Goal: Task Accomplishment & Management: Manage account settings

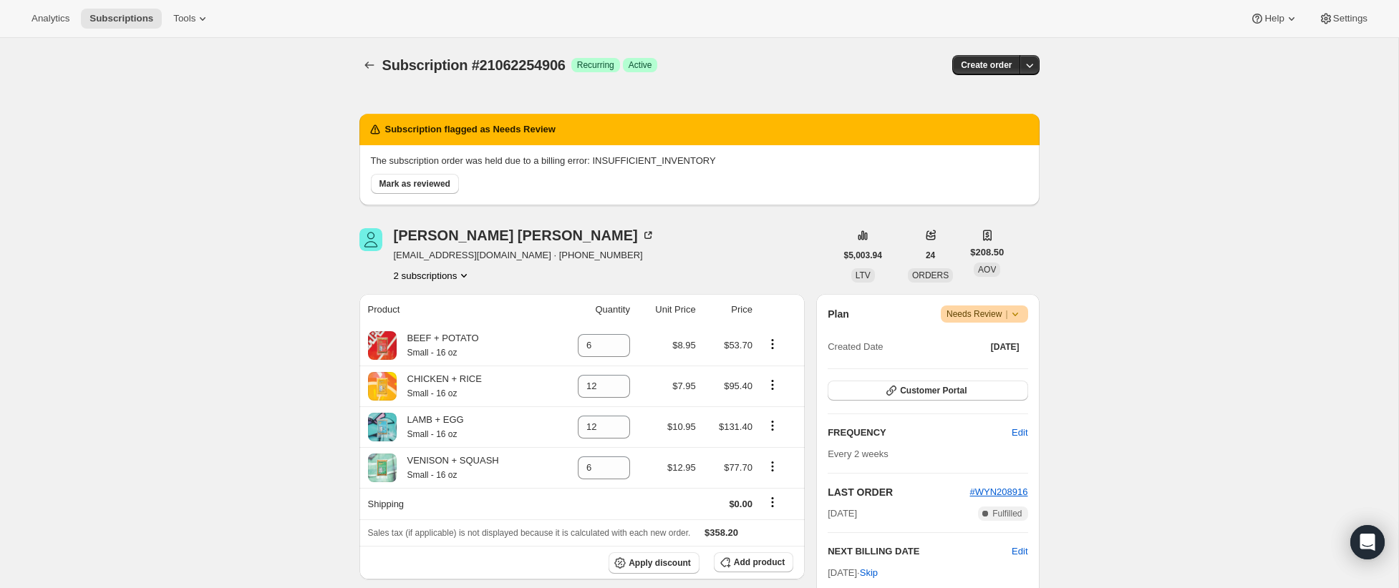
click at [457, 276] on icon "Product actions" at bounding box center [464, 275] width 14 height 14
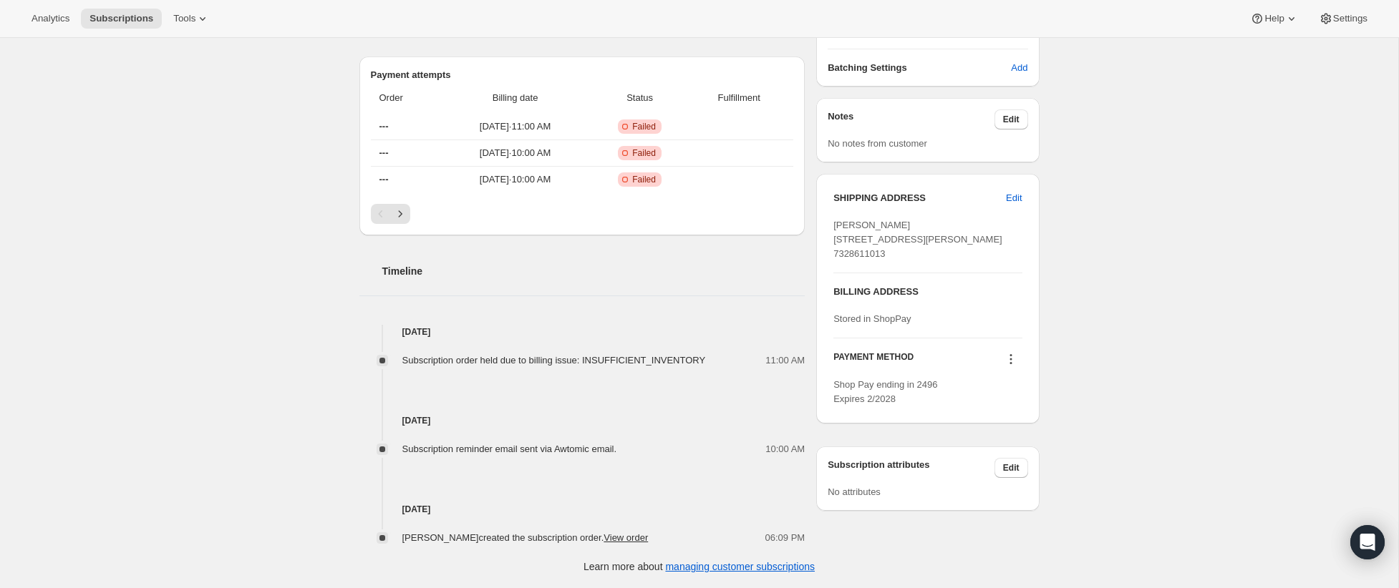
scroll to position [580, 0]
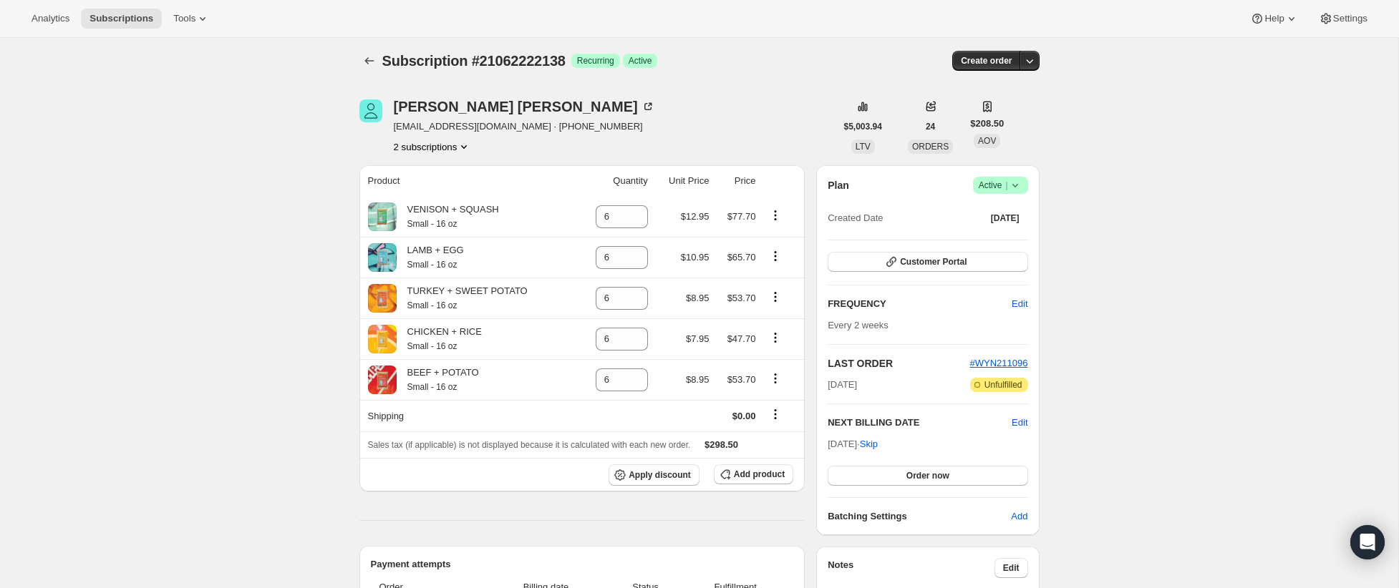
scroll to position [6, 0]
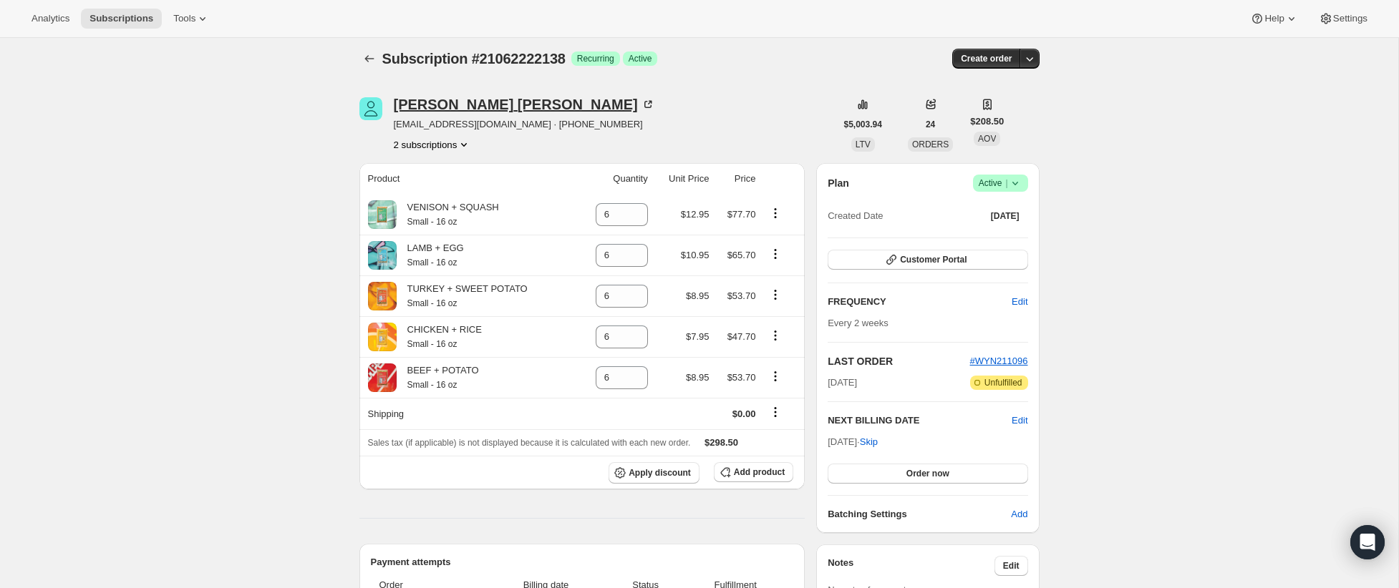
click at [434, 102] on div "Michael DeMarco" at bounding box center [524, 104] width 261 height 14
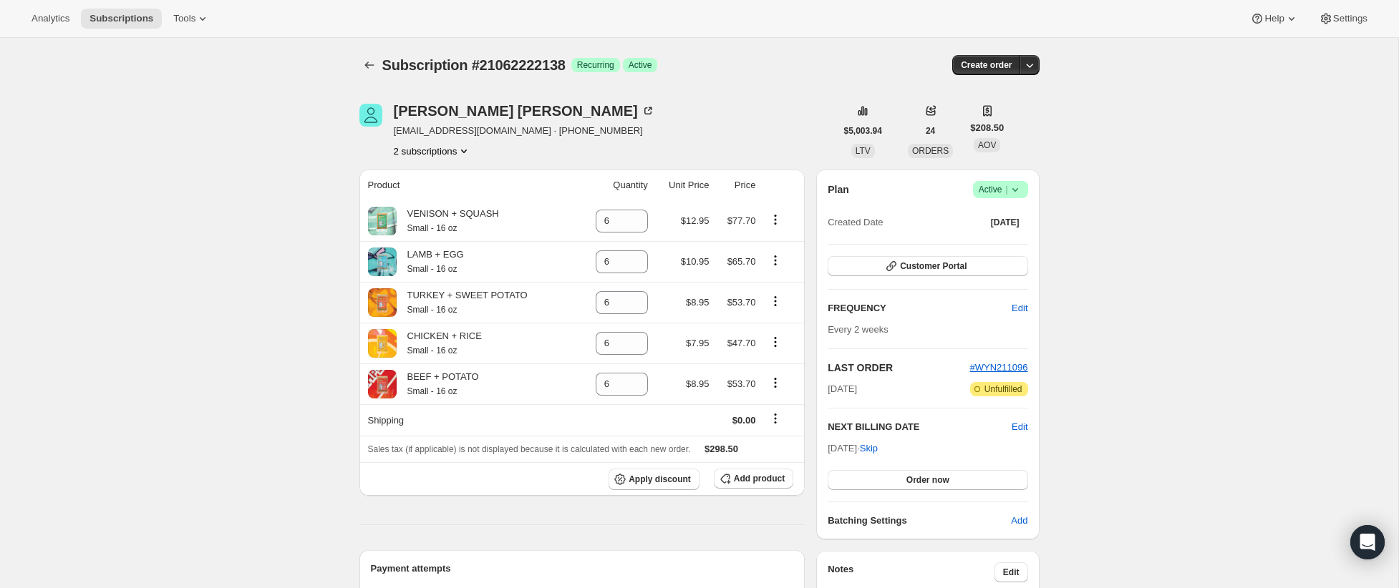
scroll to position [0, 0]
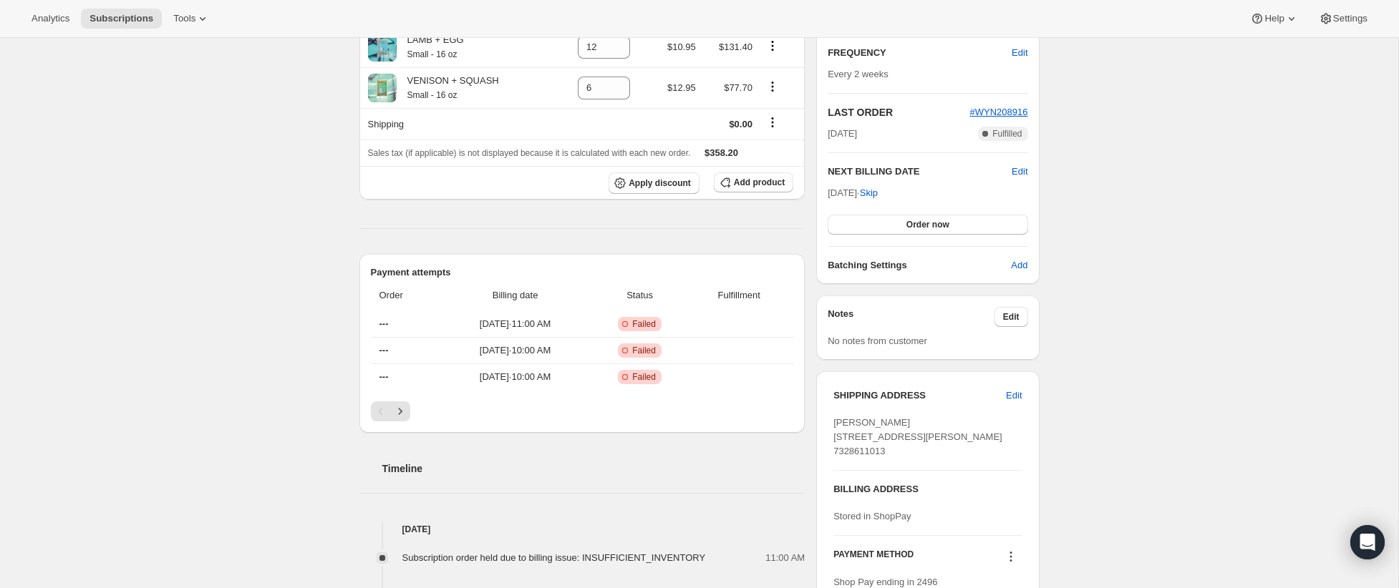
scroll to position [397, 0]
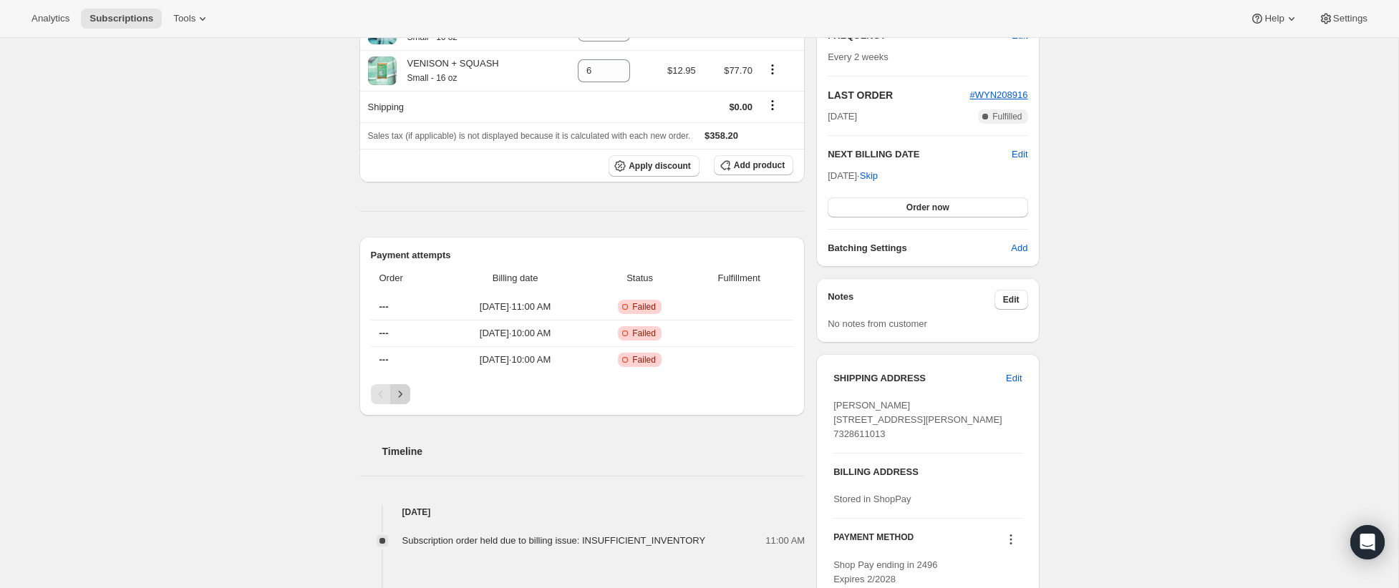
click at [406, 398] on icon "Next" at bounding box center [400, 394] width 14 height 14
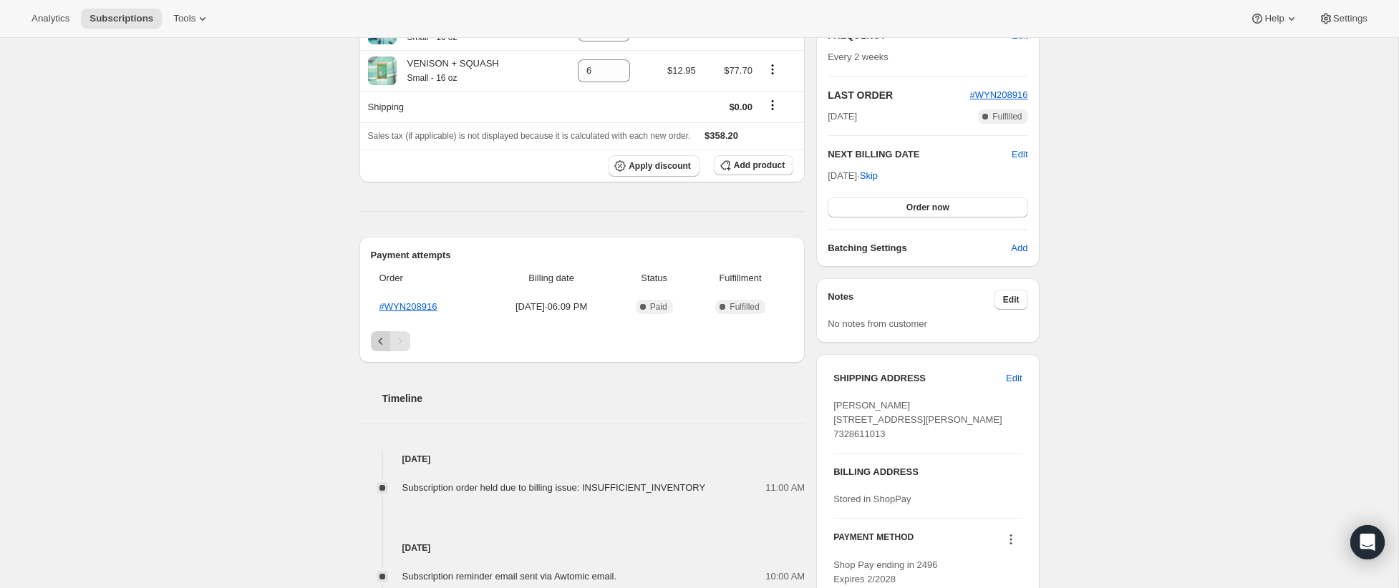
click at [381, 347] on icon "Previous" at bounding box center [381, 341] width 14 height 14
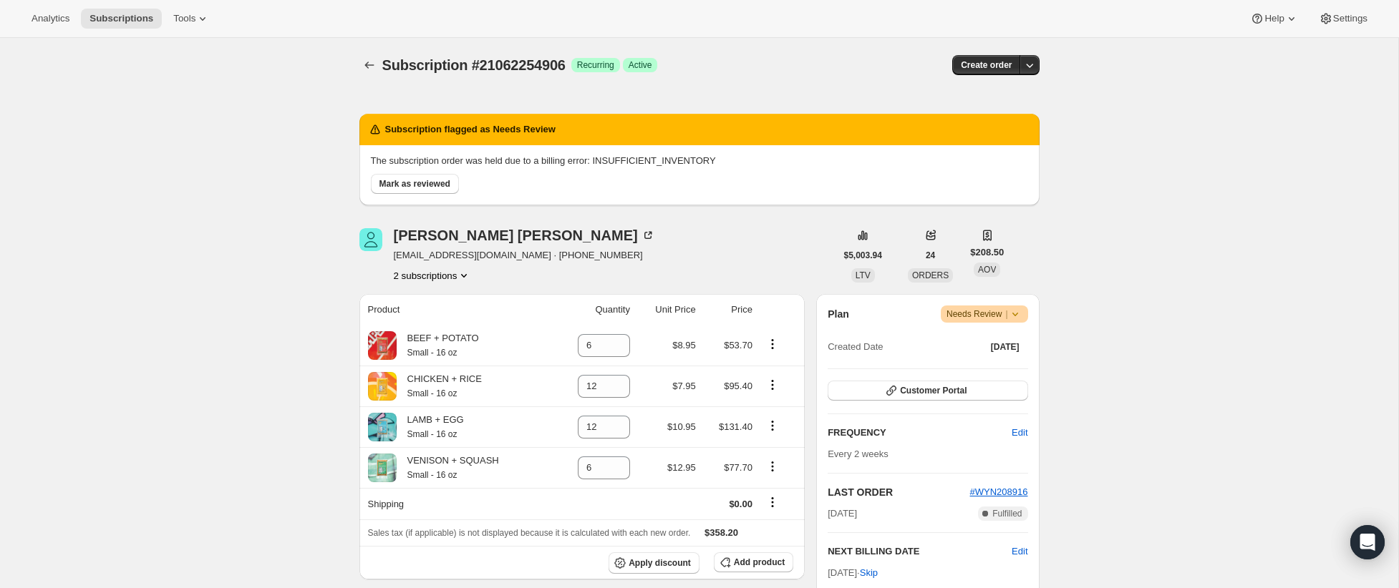
scroll to position [0, 0]
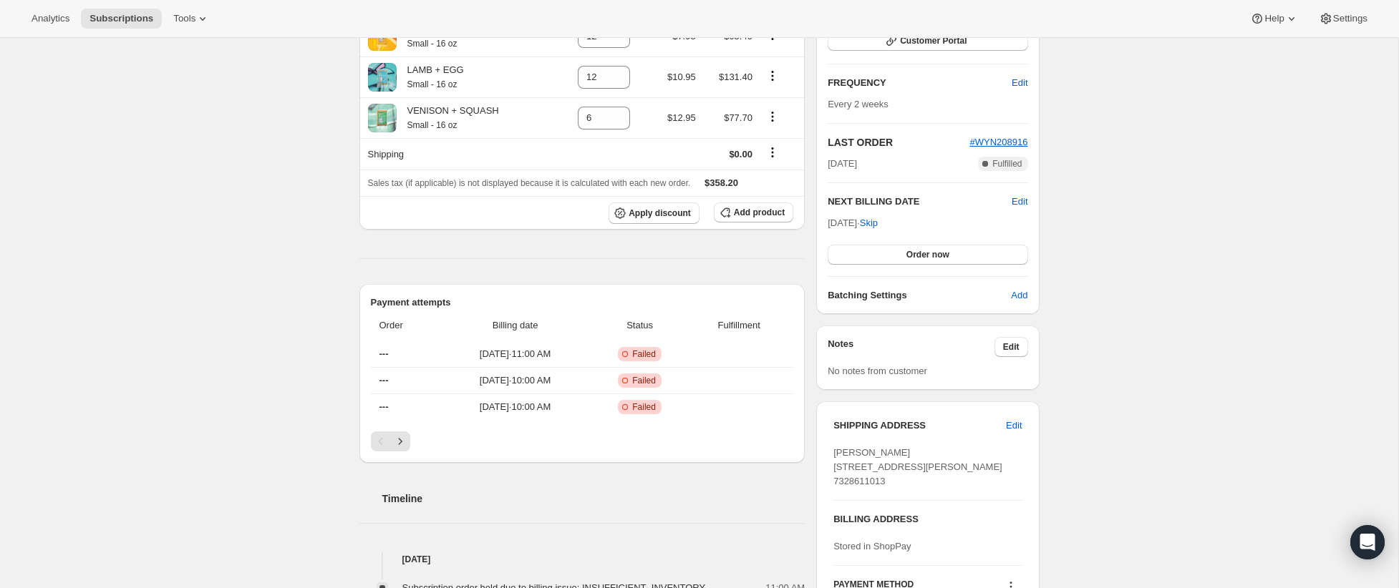
scroll to position [354, 0]
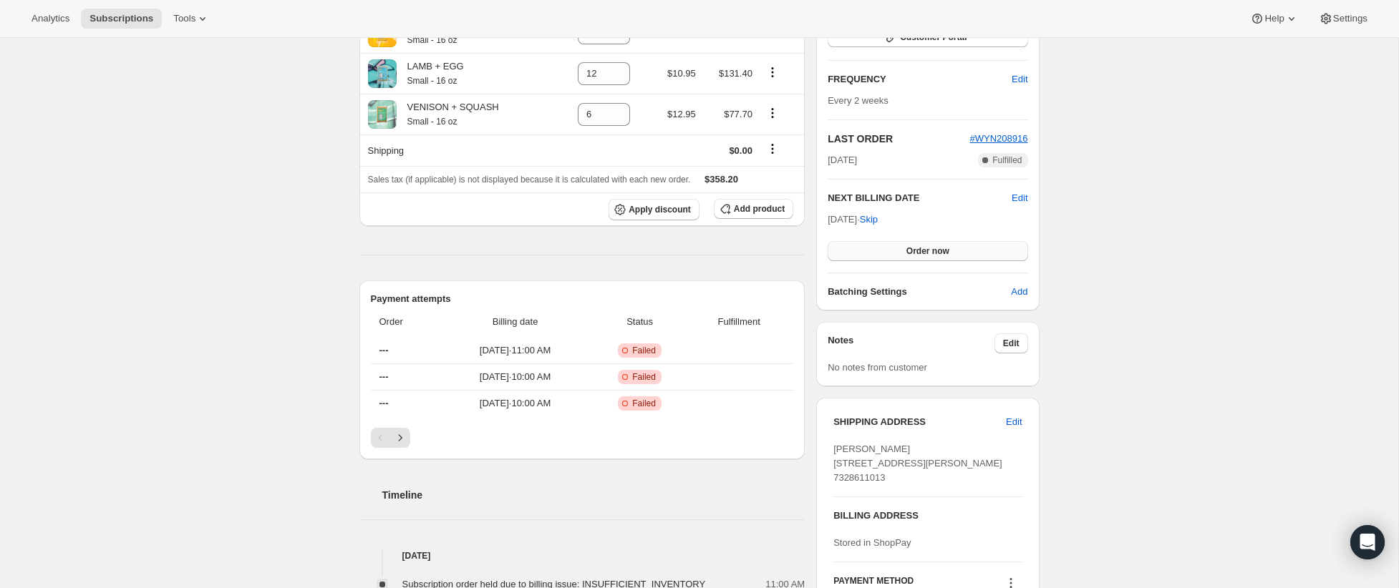
click at [940, 251] on span "Order now" at bounding box center [927, 250] width 43 height 11
click at [921, 250] on span "Click to confirm" at bounding box center [927, 250] width 65 height 11
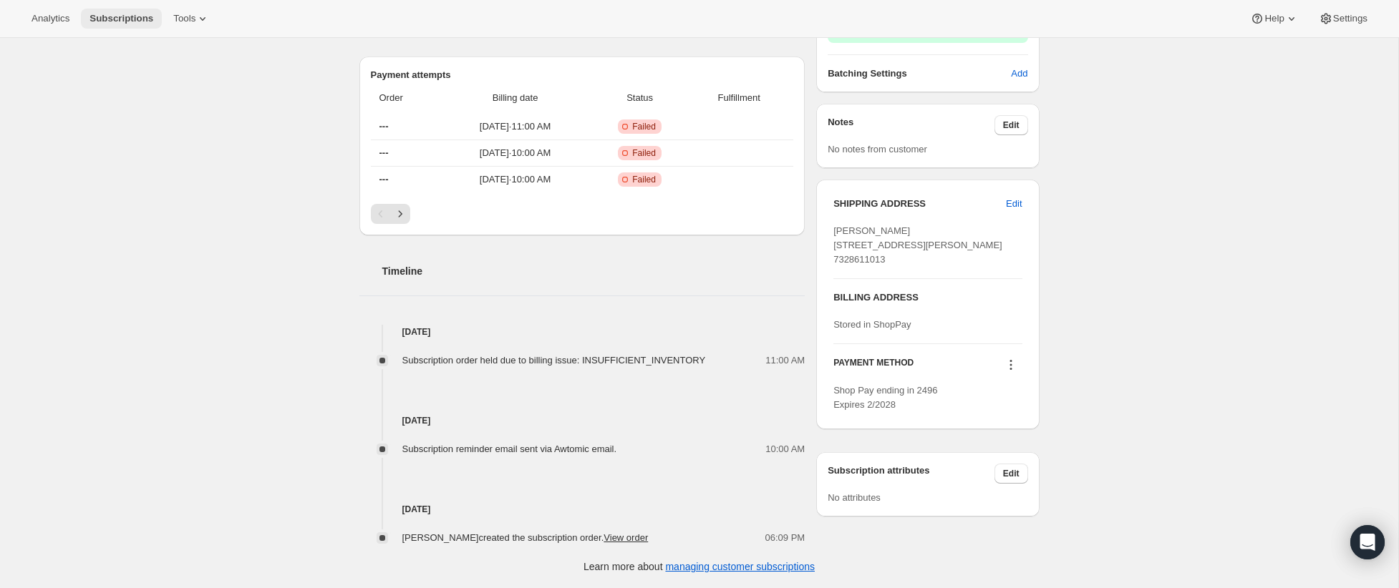
scroll to position [580, 0]
